Goal: Task Accomplishment & Management: Complete application form

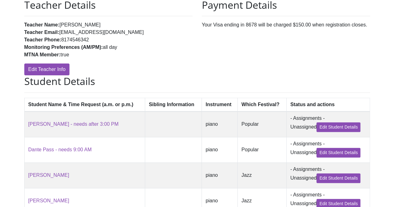
scroll to position [50, 0]
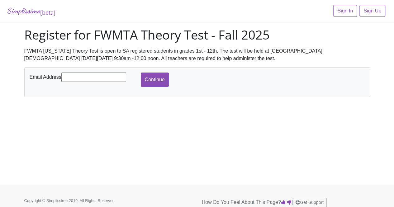
click at [95, 78] on input "text" at bounding box center [93, 77] width 65 height 9
type input "[EMAIL_ADDRESS][DOMAIN_NAME]"
click at [155, 82] on input "Continue" at bounding box center [155, 80] width 28 height 14
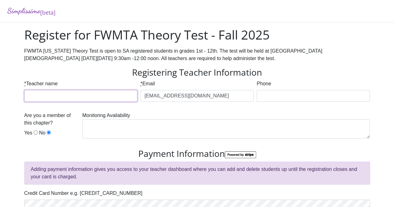
click at [99, 96] on input "* Teacher name" at bounding box center [80, 96] width 113 height 12
type input "[PERSON_NAME]"
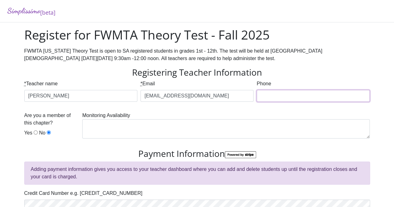
type input "8174546342"
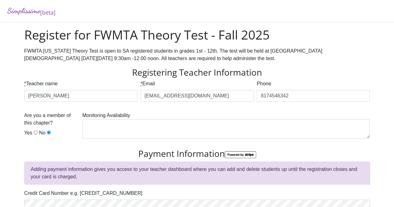
click at [34, 132] on input "Yes" at bounding box center [36, 133] width 4 height 4
radio input "true"
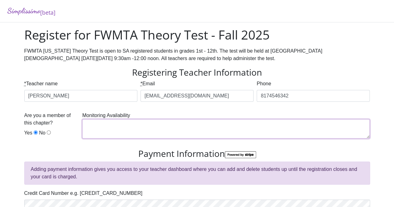
click at [102, 126] on textarea at bounding box center [226, 128] width 288 height 19
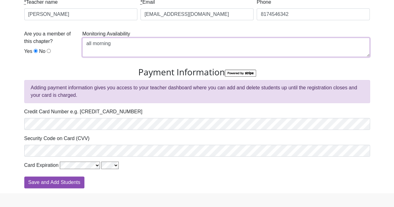
scroll to position [92, 0]
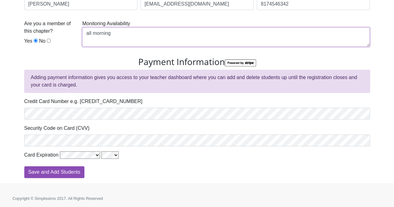
type textarea "all morning"
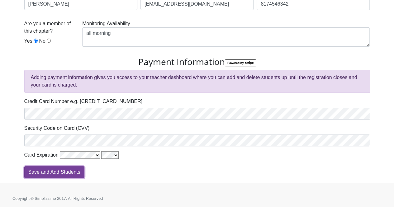
click at [63, 170] on input "Save and Add Students" at bounding box center [54, 172] width 60 height 12
type input "Processing"
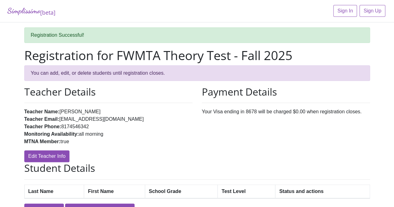
scroll to position [35, 0]
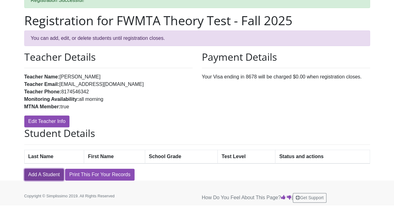
click at [54, 174] on link "Add A Student" at bounding box center [44, 175] width 40 height 12
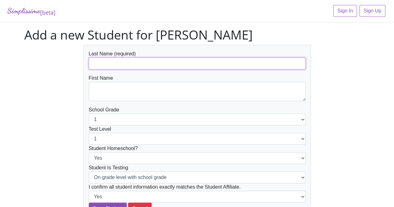
click at [154, 64] on input "text" at bounding box center [197, 64] width 217 height 12
type input "[PERSON_NAME]"
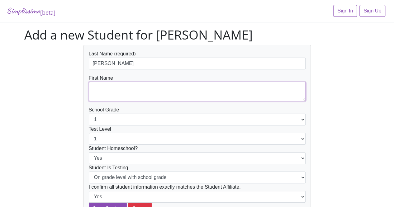
click at [124, 89] on textarea at bounding box center [197, 91] width 217 height 19
type textarea "Ulyana"
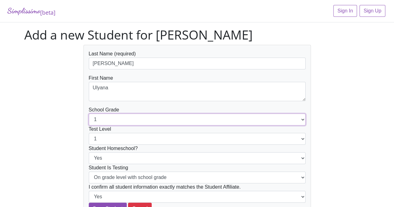
click at [301, 118] on select "1 2 3 4 5 6 7 8 9 10 11 12" at bounding box center [197, 120] width 217 height 12
select select "7"
click at [89, 114] on select "1 2 3 4 5 6 7 8 9 10 11 12" at bounding box center [197, 120] width 217 height 12
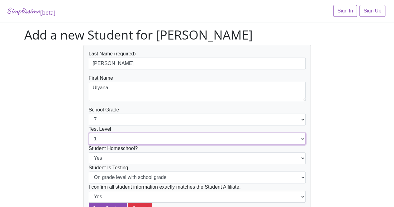
click at [207, 141] on select "1 2 3 4 5 6 7 8 9 10 11 12" at bounding box center [197, 139] width 217 height 12
select select "7"
click at [89, 133] on select "1 2 3 4 5 6 7 8 9 10 11 12" at bounding box center [197, 139] width 217 height 12
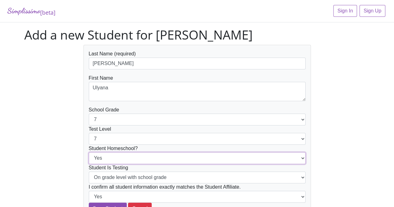
click at [205, 159] on select "Yes No" at bounding box center [197, 158] width 217 height 12
select select "No"
click at [89, 152] on select "Yes No" at bounding box center [197, 158] width 217 height 12
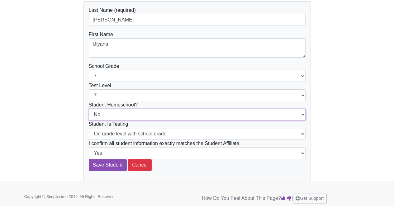
scroll to position [44, 0]
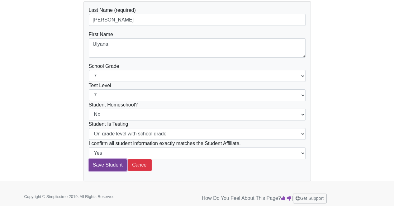
click at [103, 166] on input "Save Student" at bounding box center [108, 165] width 38 height 12
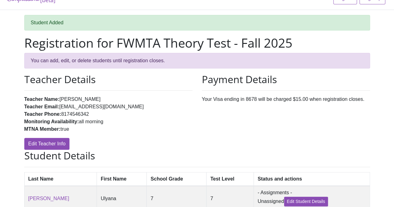
scroll to position [61, 0]
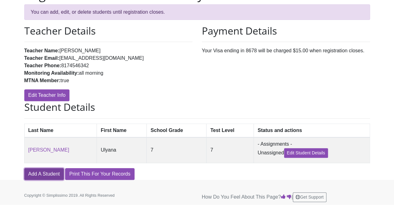
click at [47, 177] on link "Add A Student" at bounding box center [44, 174] width 40 height 12
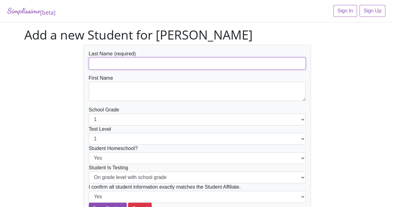
click at [139, 67] on input "text" at bounding box center [197, 64] width 217 height 12
type input "[PERSON_NAME]"
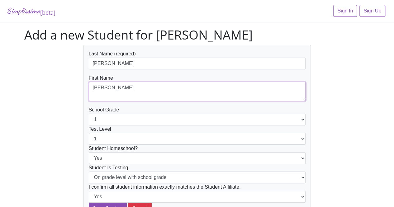
type textarea "[PERSON_NAME]"
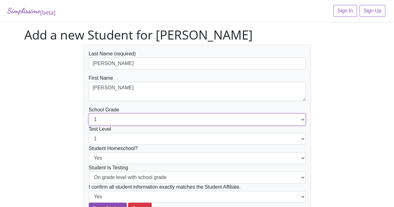
click at [98, 119] on select "1 2 3 4 5 6 7 8 9 10 11 12" at bounding box center [197, 120] width 217 height 12
select select "4"
click at [89, 114] on select "1 2 3 4 5 6 7 8 9 10 11 12" at bounding box center [197, 120] width 217 height 12
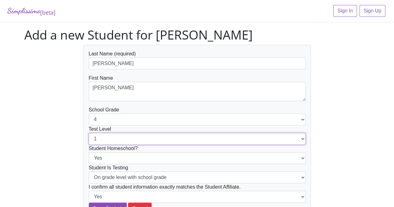
click at [144, 139] on select "1 2 3 4 5 6 7 8 9 10 11 12" at bounding box center [197, 139] width 217 height 12
select select "4"
click at [89, 133] on select "1 2 3 4 5 6 7 8 9 10 11 12" at bounding box center [197, 139] width 217 height 12
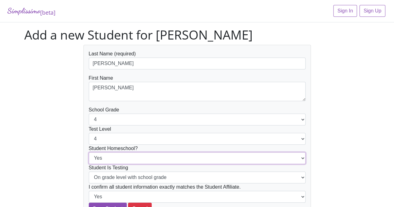
click at [135, 160] on select "Yes No" at bounding box center [197, 158] width 217 height 12
select select "No"
click at [89, 152] on select "Yes No" at bounding box center [197, 158] width 217 height 12
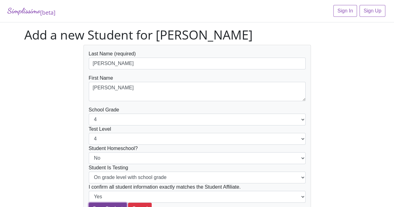
click at [119, 205] on input "Save Student" at bounding box center [108, 209] width 38 height 12
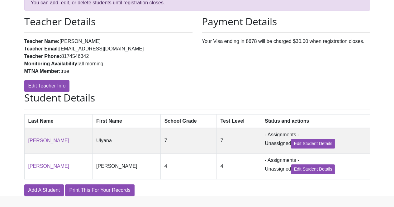
scroll to position [87, 0]
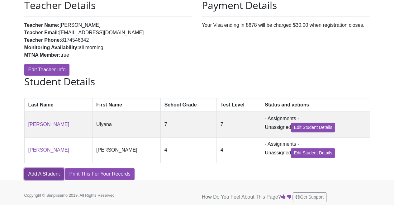
click at [44, 172] on link "Add A Student" at bounding box center [44, 174] width 40 height 12
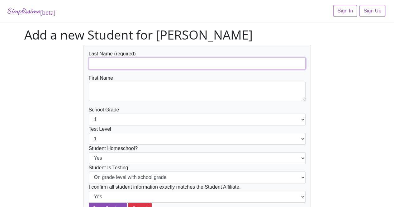
click at [150, 61] on input "text" at bounding box center [197, 64] width 217 height 12
type input "[PERSON_NAME]"
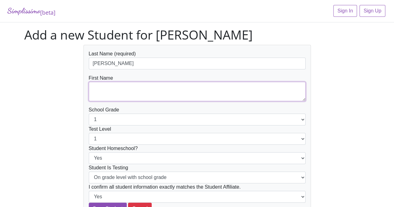
click at [119, 88] on textarea at bounding box center [197, 91] width 217 height 19
type textarea "s"
type textarea "[PERSON_NAME]"
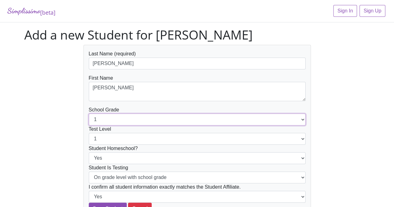
click at [156, 118] on select "1 2 3 4 5 6 7 8 9 10 11 12" at bounding box center [197, 120] width 217 height 12
select select "8"
click at [89, 114] on select "1 2 3 4 5 6 7 8 9 10 11 12" at bounding box center [197, 120] width 217 height 12
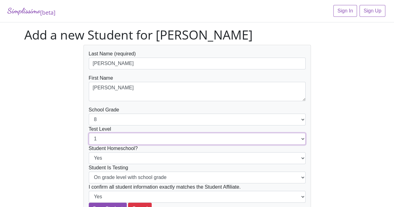
click at [159, 138] on select "1 2 3 4 5 6 7 8 9 10 11 12" at bounding box center [197, 139] width 217 height 12
select select "8"
click at [89, 133] on select "1 2 3 4 5 6 7 8 9 10 11 12" at bounding box center [197, 139] width 217 height 12
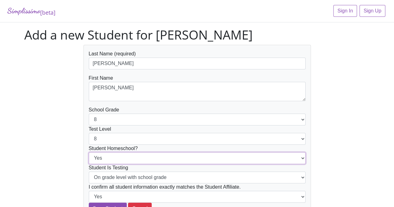
click at [158, 157] on select "Yes No" at bounding box center [197, 158] width 217 height 12
select select "No"
click at [89, 152] on select "Yes No" at bounding box center [197, 158] width 217 height 12
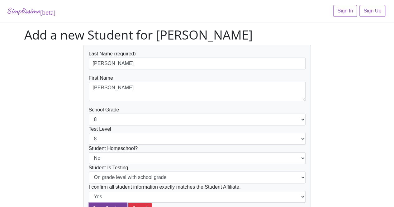
click at [112, 205] on input "Save Student" at bounding box center [108, 209] width 38 height 12
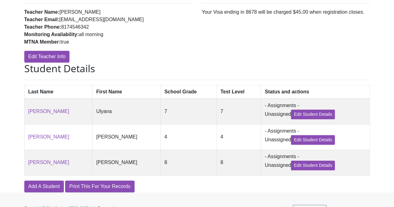
scroll to position [113, 0]
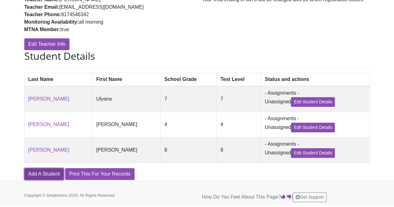
click at [49, 176] on link "Add A Student" at bounding box center [44, 174] width 40 height 12
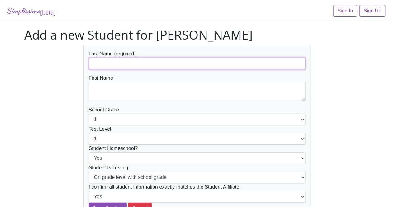
click at [139, 60] on input "text" at bounding box center [197, 64] width 217 height 12
type input "[PERSON_NAME]"
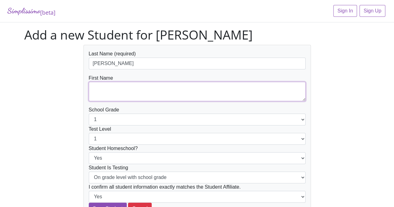
click at [117, 89] on textarea at bounding box center [197, 91] width 217 height 19
type textarea "Ava"
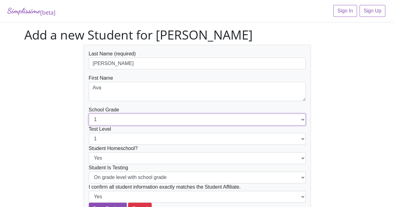
click at [120, 120] on select "1 2 3 4 5 6 7 8 9 10 11 12" at bounding box center [197, 120] width 217 height 12
select select "8"
click at [89, 114] on select "1 2 3 4 5 6 7 8 9 10 11 12" at bounding box center [197, 120] width 217 height 12
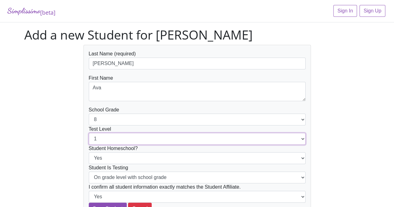
click at [115, 137] on select "1 2 3 4 5 6 7 8 9 10 11 12" at bounding box center [197, 139] width 217 height 12
select select "8"
click at [89, 133] on select "1 2 3 4 5 6 7 8 9 10 11 12" at bounding box center [197, 139] width 217 height 12
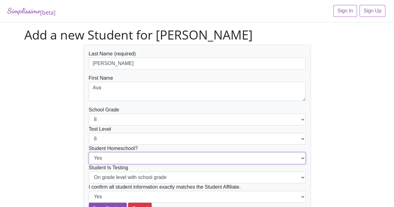
click at [147, 159] on select "Yes No" at bounding box center [197, 158] width 217 height 12
select select "No"
click at [89, 152] on select "Yes No" at bounding box center [197, 158] width 217 height 12
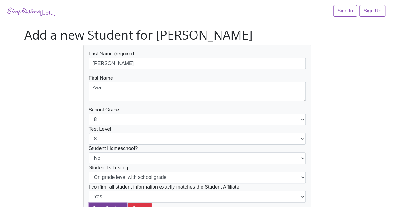
click at [115, 204] on input "Save Student" at bounding box center [108, 209] width 38 height 12
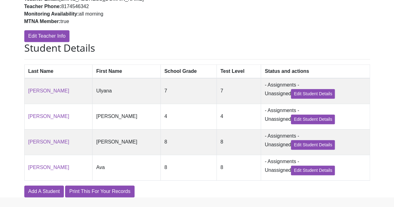
scroll to position [140, 0]
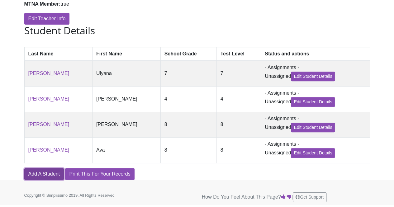
click at [45, 175] on link "Add A Student" at bounding box center [44, 174] width 40 height 12
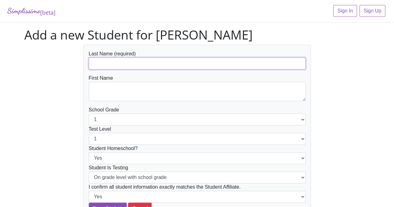
click at [118, 64] on input "text" at bounding box center [197, 64] width 217 height 12
type input "Subramanian"
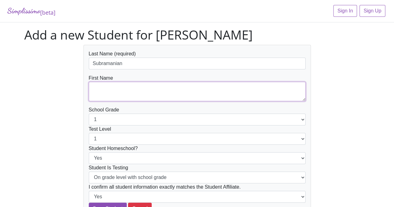
click at [107, 88] on textarea at bounding box center [197, 91] width 217 height 19
type textarea "[PERSON_NAME]"
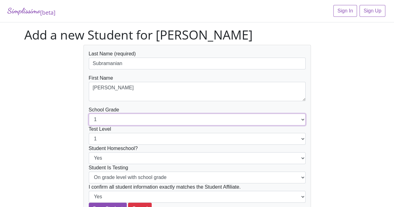
click at [115, 119] on select "1 2 3 4 5 6 7 8 9 10 11 12" at bounding box center [197, 120] width 217 height 12
select select "5"
click at [89, 114] on select "1 2 3 4 5 6 7 8 9 10 11 12" at bounding box center [197, 120] width 217 height 12
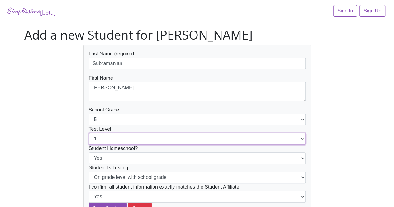
click at [124, 140] on select "1 2 3 4 5 6 7 8 9 10 11 12" at bounding box center [197, 139] width 217 height 12
select select "5"
click at [89, 133] on select "1 2 3 4 5 6 7 8 9 10 11 12" at bounding box center [197, 139] width 217 height 12
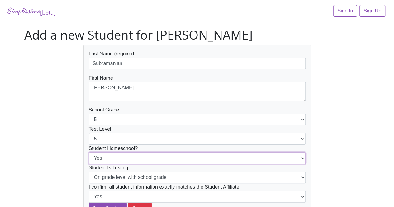
click at [127, 158] on select "Yes No" at bounding box center [197, 158] width 217 height 12
select select "No"
click at [89, 152] on select "Yes No" at bounding box center [197, 158] width 217 height 12
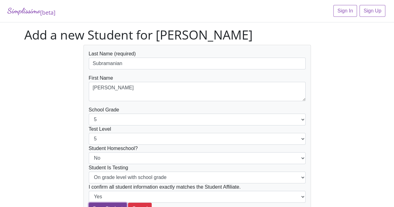
click at [116, 204] on input "Save Student" at bounding box center [108, 209] width 38 height 12
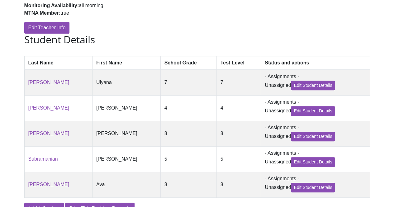
scroll to position [166, 0]
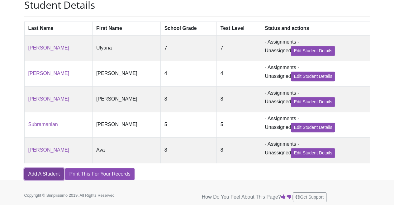
click at [33, 174] on link "Add A Student" at bounding box center [44, 174] width 40 height 12
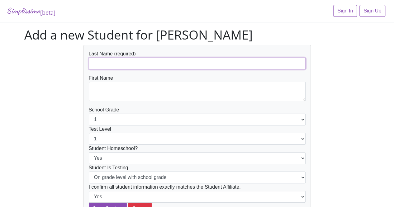
click at [154, 61] on input "text" at bounding box center [197, 64] width 217 height 12
type input "Perez"
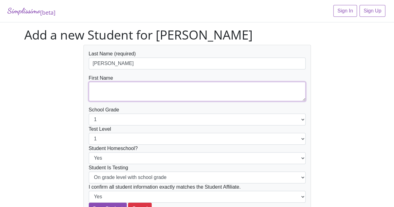
click at [127, 86] on textarea at bounding box center [197, 91] width 217 height 19
click at [127, 86] on textarea "L" at bounding box center [197, 91] width 217 height 19
type textarea "Landon"
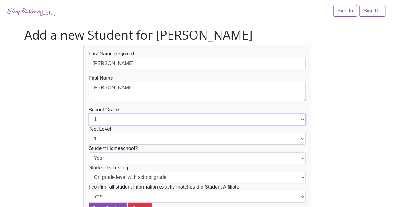
click at [125, 119] on select "1 2 3 4 5 6 7 8 9 10 11 12" at bounding box center [197, 120] width 217 height 12
select select "12"
click at [89, 114] on select "1 2 3 4 5 6 7 8 9 10 11 12" at bounding box center [197, 120] width 217 height 12
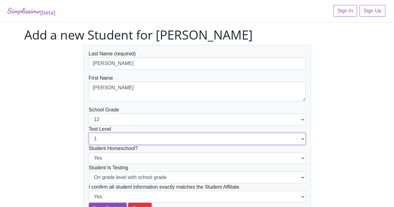
click at [125, 139] on select "1 2 3 4 5 6 7 8 9 10 11 12" at bounding box center [197, 139] width 217 height 12
select select "12"
click at [89, 133] on select "1 2 3 4 5 6 7 8 9 10 11 12" at bounding box center [197, 139] width 217 height 12
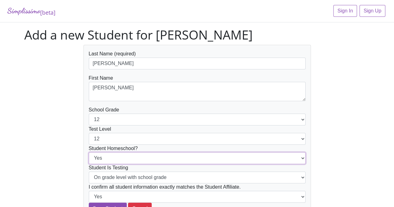
click at [132, 159] on select "Yes No" at bounding box center [197, 158] width 217 height 12
select select "No"
click at [89, 152] on select "Yes No" at bounding box center [197, 158] width 217 height 12
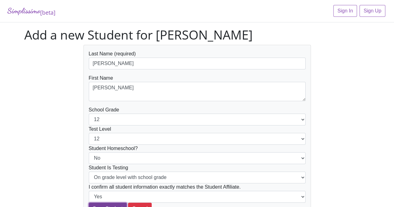
click at [114, 205] on input "Save Student" at bounding box center [108, 209] width 38 height 12
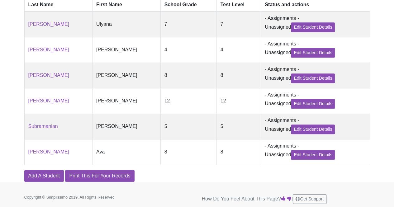
scroll to position [193, 0]
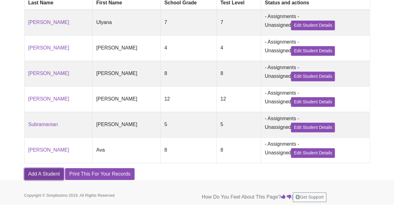
click at [38, 175] on link "Add A Student" at bounding box center [44, 174] width 40 height 12
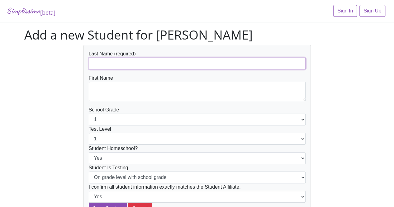
click at [144, 61] on input "text" at bounding box center [197, 64] width 217 height 12
type input "Owuoche"
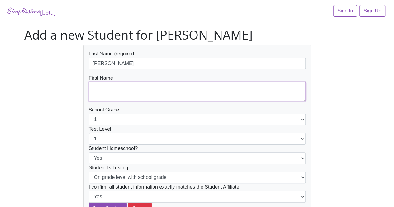
click at [117, 93] on textarea at bounding box center [197, 91] width 217 height 19
type textarea "Elsa"
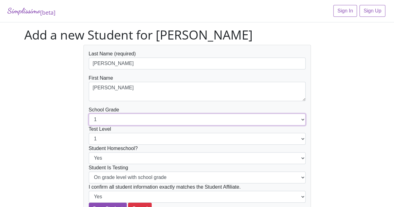
click at [120, 122] on select "1 2 3 4 5 6 7 8 9 10 11 12" at bounding box center [197, 120] width 217 height 12
select select "5"
click at [89, 114] on select "1 2 3 4 5 6 7 8 9 10 11 12" at bounding box center [197, 120] width 217 height 12
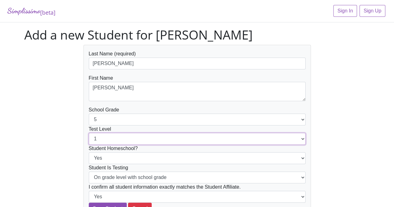
click at [119, 139] on select "1 2 3 4 5 6 7 8 9 10 11 12" at bounding box center [197, 139] width 217 height 12
select select "5"
click at [89, 133] on select "1 2 3 4 5 6 7 8 9 10 11 12" at bounding box center [197, 139] width 217 height 12
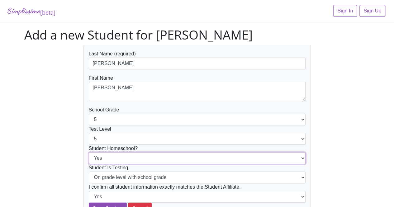
click at [145, 155] on select "Yes No" at bounding box center [197, 158] width 217 height 12
select select "No"
click at [89, 152] on select "Yes No" at bounding box center [197, 158] width 217 height 12
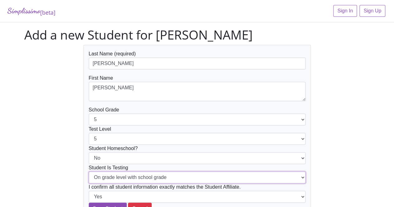
click at [142, 180] on select "On grade level with school grade Below grade level with school grade" at bounding box center [197, 178] width 217 height 12
click at [89, 172] on select "On grade level with school grade Below grade level with school grade" at bounding box center [197, 178] width 217 height 12
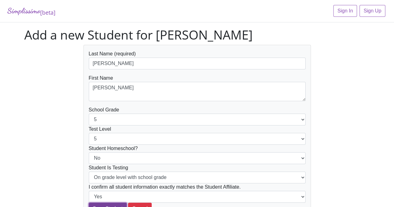
click at [113, 206] on input "Save Student" at bounding box center [108, 209] width 38 height 12
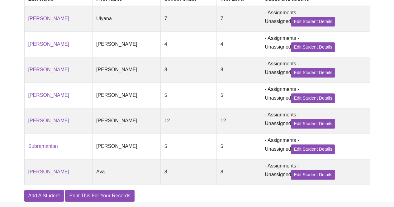
scroll to position [219, 0]
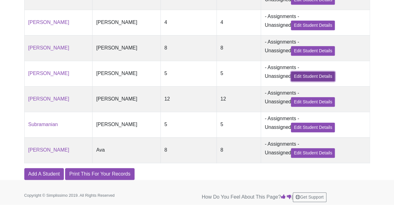
click at [292, 74] on link "Edit Student Details" at bounding box center [313, 77] width 44 height 10
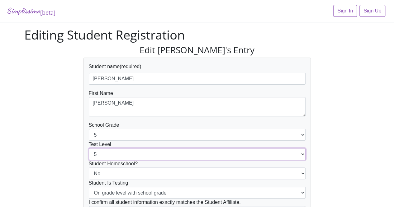
click at [145, 154] on select "1 2 3 4 5 6 7 8 9 10 11 12" at bounding box center [197, 154] width 217 height 12
select select "4"
click at [89, 148] on select "1 2 3 4 5 6 7 8 9 10 11 12" at bounding box center [197, 154] width 217 height 12
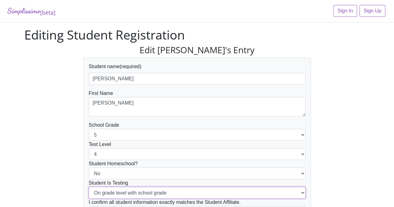
click at [246, 193] on select "On grade level with school grade Below grade level with school grade" at bounding box center [197, 193] width 217 height 12
select select "Below grade level with school grade"
click at [89, 187] on select "On grade level with school grade Below grade level with school grade" at bounding box center [197, 193] width 217 height 12
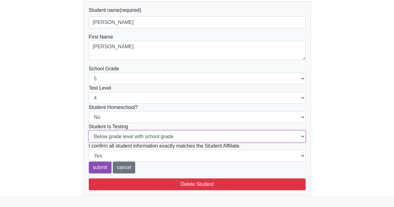
scroll to position [57, 0]
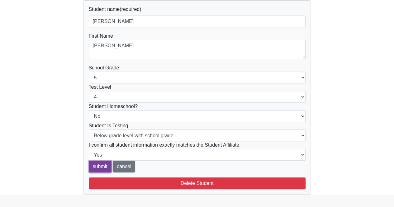
click at [103, 166] on input "submit" at bounding box center [100, 167] width 23 height 12
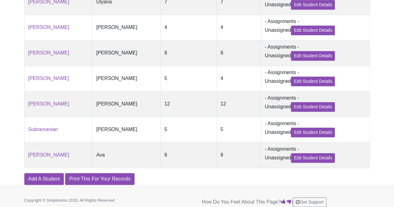
scroll to position [212, 0]
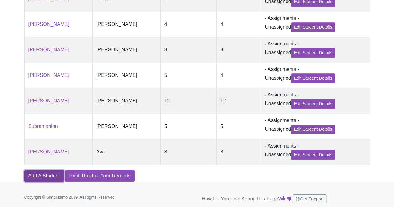
click at [44, 182] on link "Add A Student" at bounding box center [44, 176] width 40 height 12
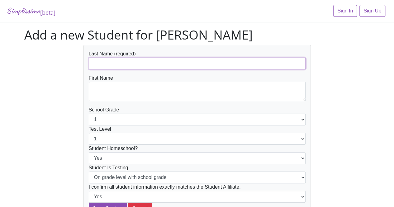
click at [152, 62] on input "text" at bounding box center [197, 64] width 217 height 12
type input "c"
type input "Cook"
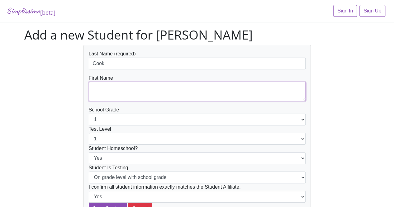
click at [112, 91] on textarea at bounding box center [197, 91] width 217 height 19
type textarea "Maya"
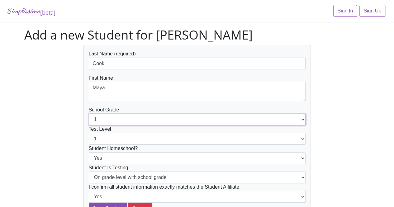
click at [112, 118] on select "1 2 3 4 5 6 7 8 9 10 11 12" at bounding box center [197, 120] width 217 height 12
select select "5"
click at [89, 114] on select "1 2 3 4 5 6 7 8 9 10 11 12" at bounding box center [197, 120] width 217 height 12
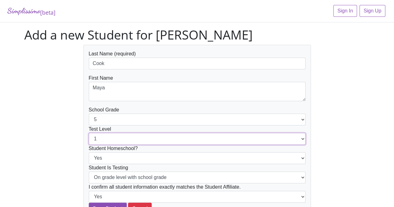
click at [123, 141] on select "1 2 3 4 5 6 7 8 9 10 11 12" at bounding box center [197, 139] width 217 height 12
select select "5"
click at [89, 133] on select "1 2 3 4 5 6 7 8 9 10 11 12" at bounding box center [197, 139] width 217 height 12
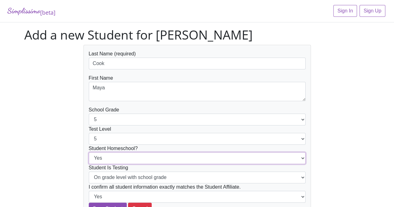
click at [136, 158] on select "Yes No" at bounding box center [197, 158] width 217 height 12
select select "No"
click at [89, 152] on select "Yes No" at bounding box center [197, 158] width 217 height 12
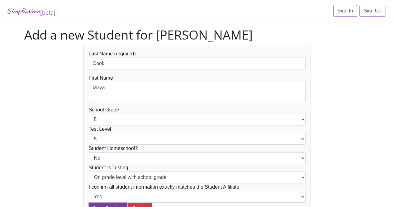
click at [112, 207] on input "Save Student" at bounding box center [108, 209] width 38 height 12
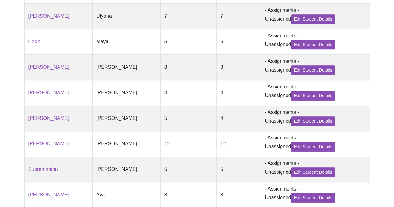
scroll to position [245, 0]
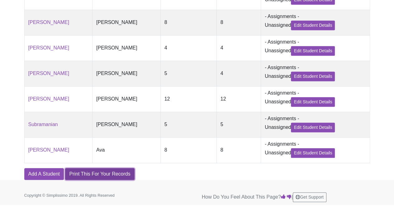
click at [97, 172] on link "Print This For Your Records" at bounding box center [99, 174] width 69 height 12
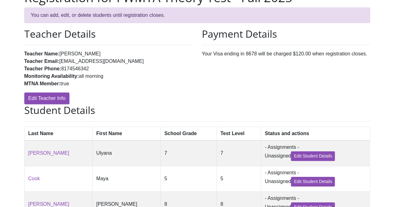
scroll to position [0, 0]
